Goal: Navigation & Orientation: Find specific page/section

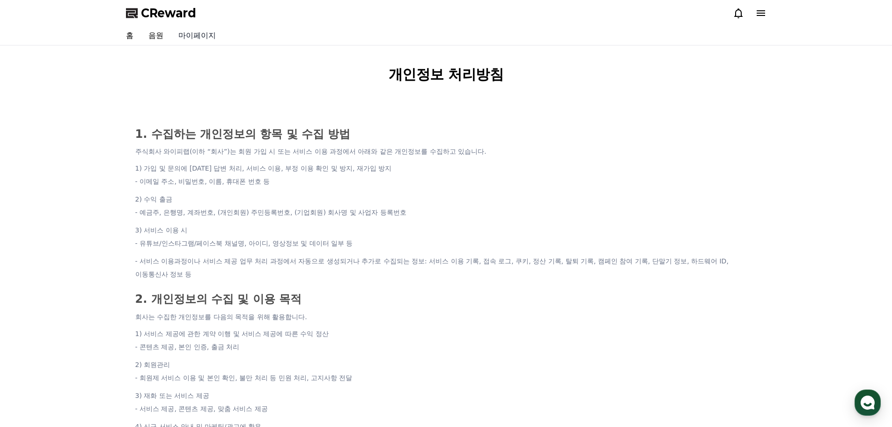
click at [193, 35] on link "마이페이지" at bounding box center [197, 35] width 52 height 19
select select "**********"
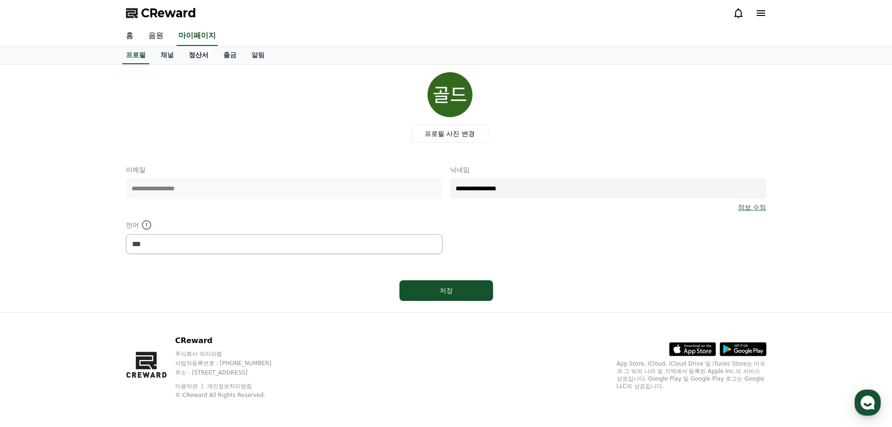
click at [205, 52] on link "정산서" at bounding box center [198, 55] width 35 height 18
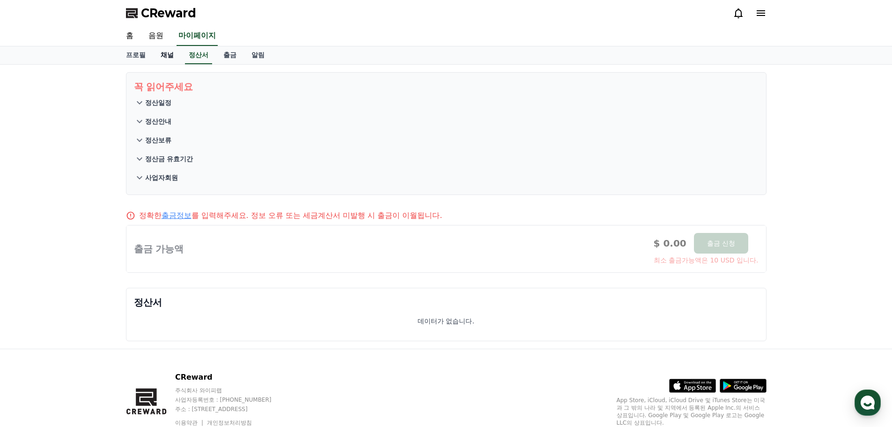
click at [167, 55] on link "채널" at bounding box center [167, 55] width 28 height 18
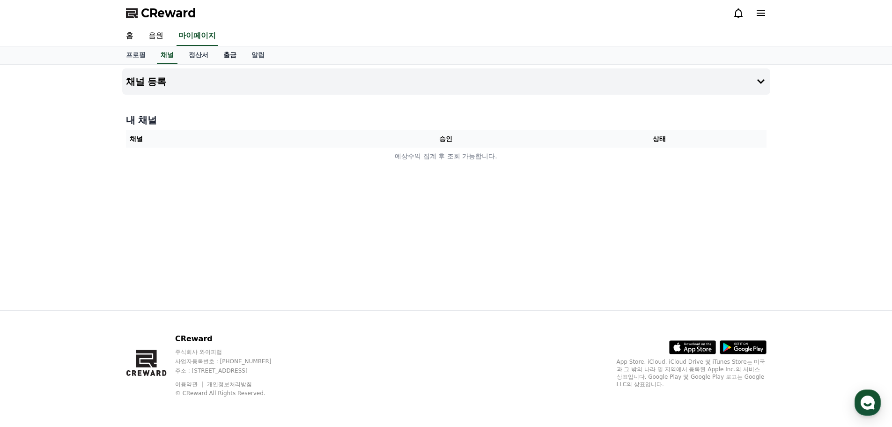
click at [227, 55] on link "출금" at bounding box center [230, 55] width 28 height 18
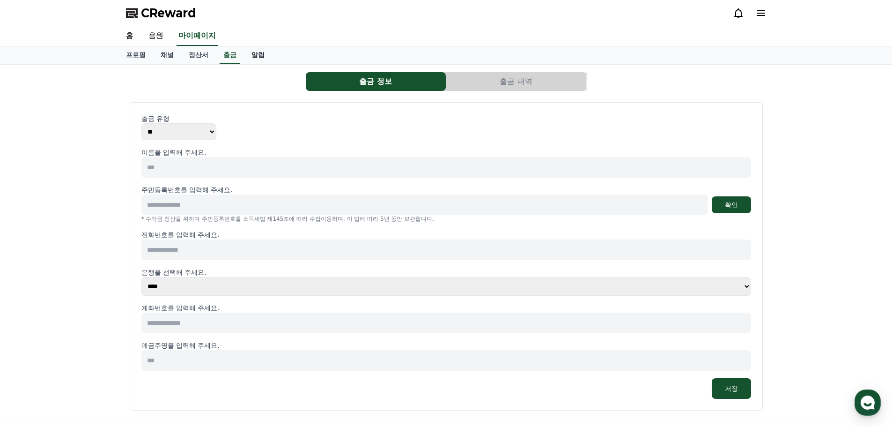
click at [263, 57] on link "알림" at bounding box center [258, 55] width 28 height 18
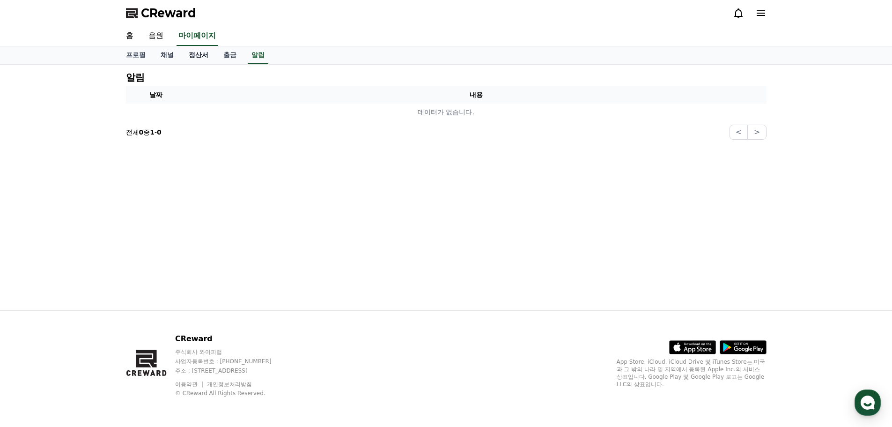
click at [205, 58] on link "정산서" at bounding box center [198, 55] width 35 height 18
